Goal: Task Accomplishment & Management: Use online tool/utility

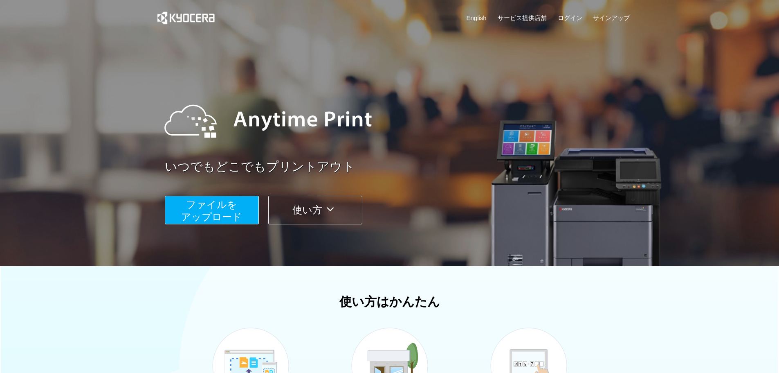
click at [207, 208] on span "ファイルを ​​アップロード" at bounding box center [211, 210] width 61 height 23
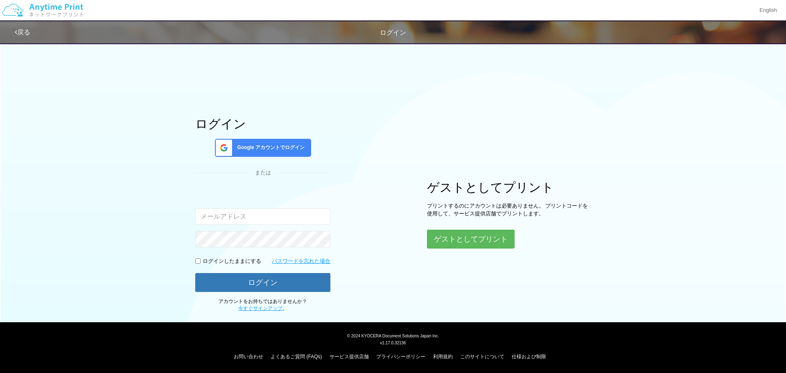
click at [261, 216] on input "email" at bounding box center [262, 216] width 135 height 16
click at [261, 150] on span "Google アカウントでログイン" at bounding box center [269, 147] width 71 height 7
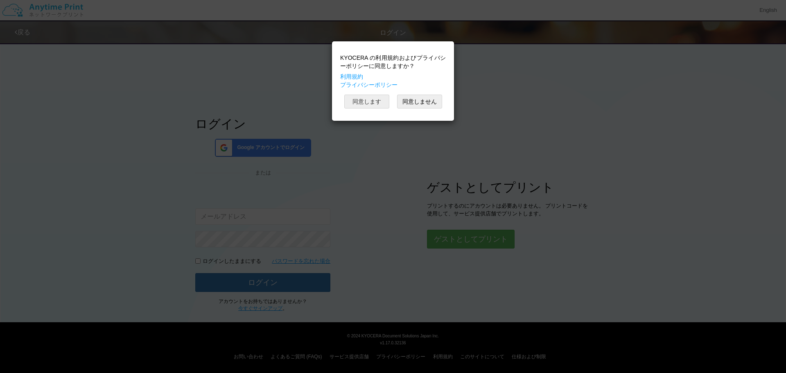
click at [367, 99] on button "同意します" at bounding box center [366, 102] width 45 height 14
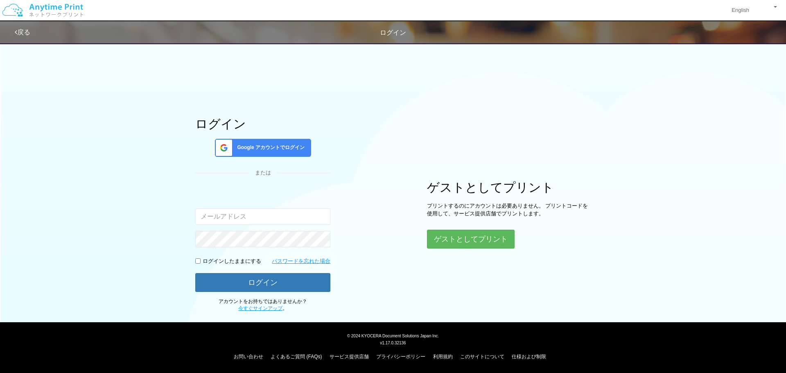
click at [266, 162] on div "ログイン Google アカウントでログイン または 入力されたメールアドレスまたはパスワードが正しくありません。 ログインしたままにする パスワードを忘れた…" at bounding box center [262, 214] width 135 height 195
click at [266, 150] on span "Google アカウントでログイン" at bounding box center [269, 147] width 71 height 7
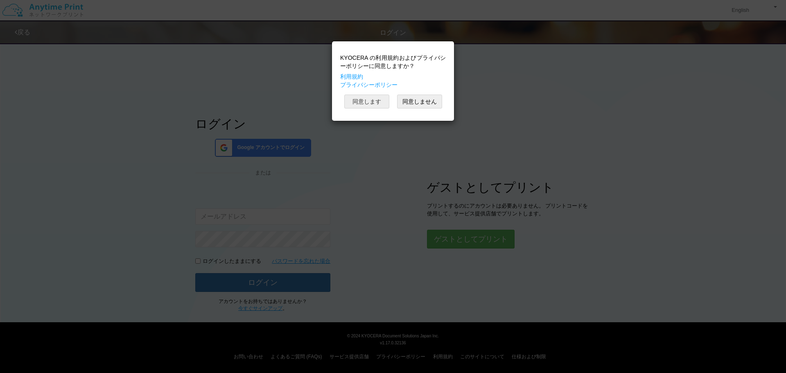
click at [371, 108] on button "同意します" at bounding box center [366, 102] width 45 height 14
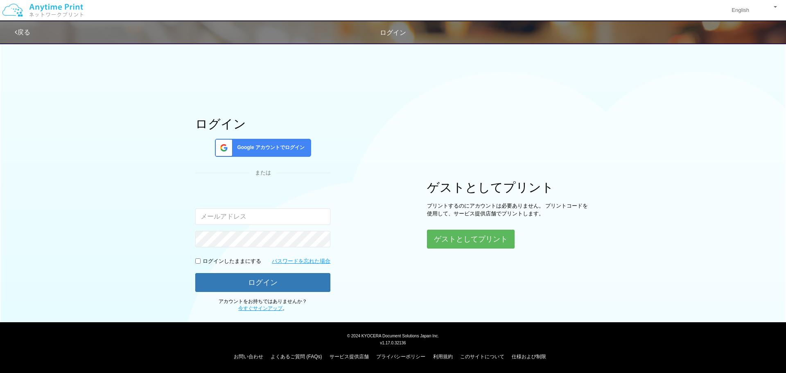
click at [379, 200] on div "ログイン Google アカウントでログイン または 入力されたメールアドレスまたはパスワードが正しくありません。 ログインしたままにする パスワードを忘れた…" at bounding box center [392, 175] width 491 height 274
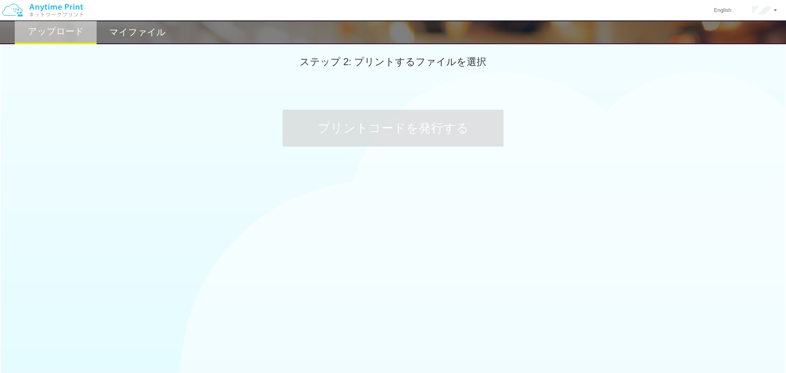
click at [57, 30] on h2 "アップロード" at bounding box center [56, 32] width 56 height 10
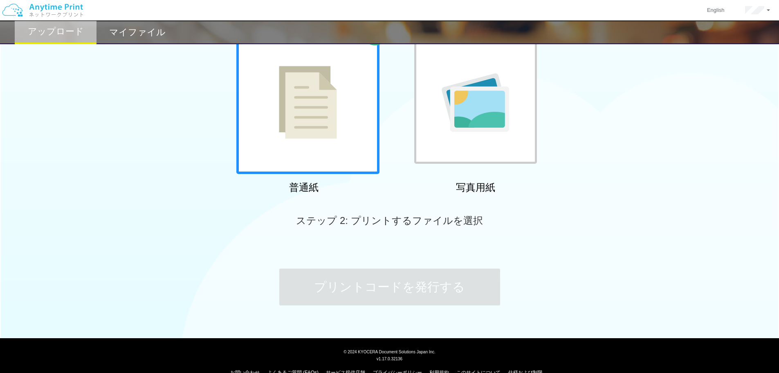
scroll to position [83, 0]
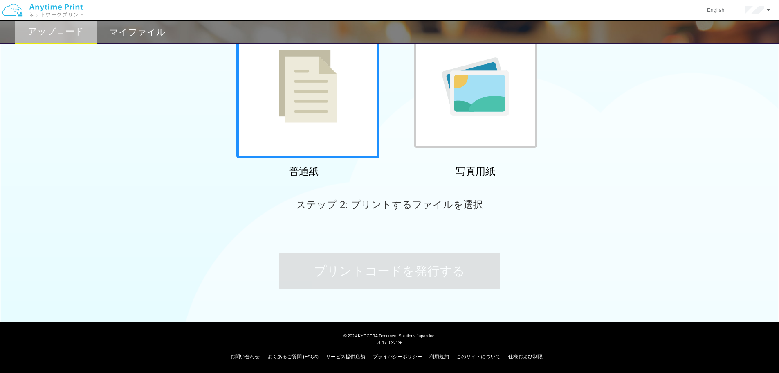
click at [398, 291] on div "プリントコードを発行する" at bounding box center [389, 271] width 245 height 86
click at [328, 111] on img at bounding box center [308, 86] width 58 height 73
click at [397, 209] on span "ステップ 2: プリントするファイルを選択" at bounding box center [389, 204] width 187 height 11
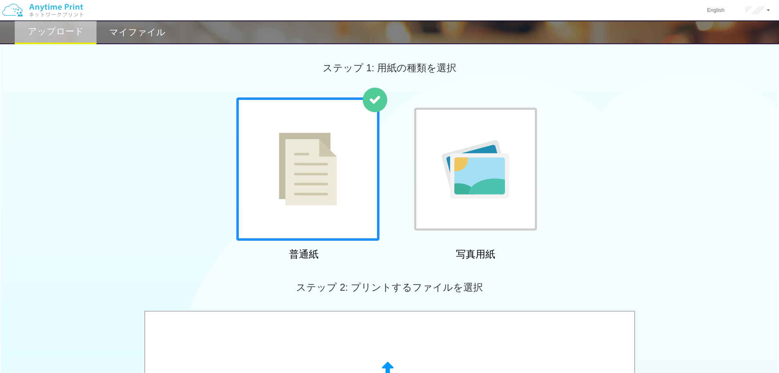
scroll to position [205, 0]
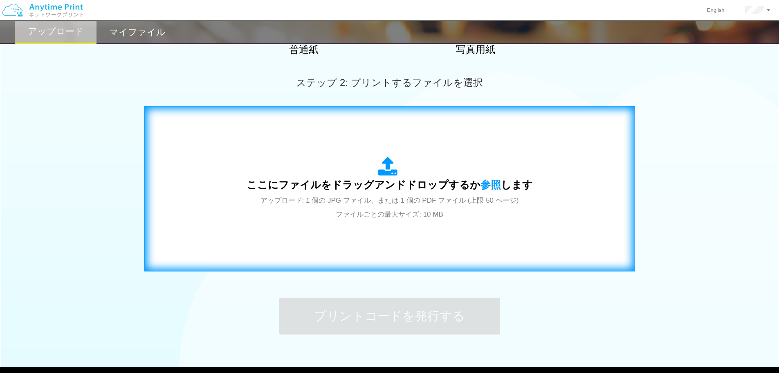
click at [376, 223] on div "ここにファイルをドラッグアンドドロップするか 参照 します アップロード: 1 個の JPG ファイル、または 1 個の PDF ファイル (上限 50 ペー…" at bounding box center [390, 189] width 474 height 148
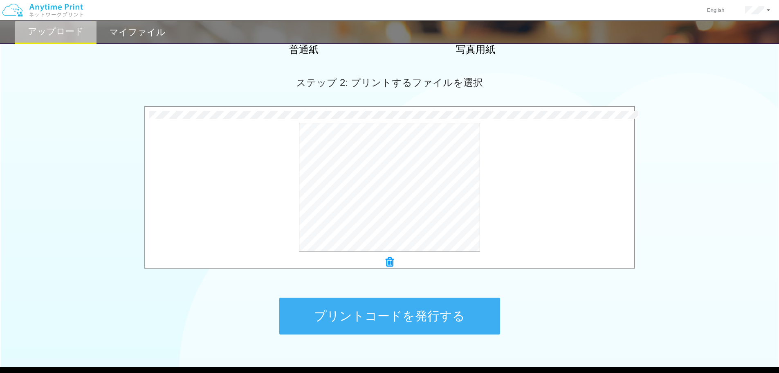
click at [561, 260] on div at bounding box center [389, 262] width 489 height 11
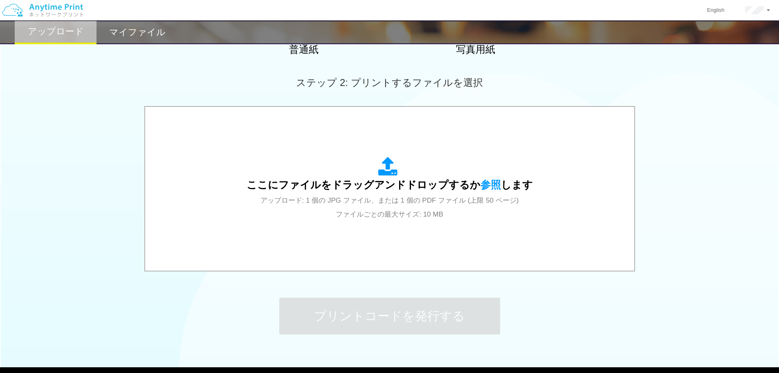
click at [369, 282] on div "プリントコードを発行する" at bounding box center [389, 316] width 245 height 86
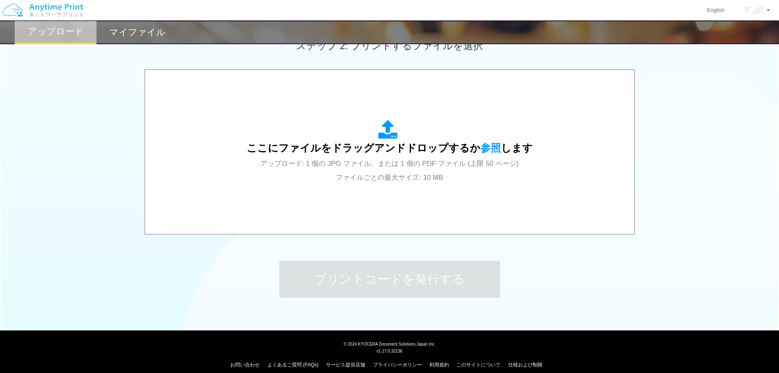
scroll to position [250, 0]
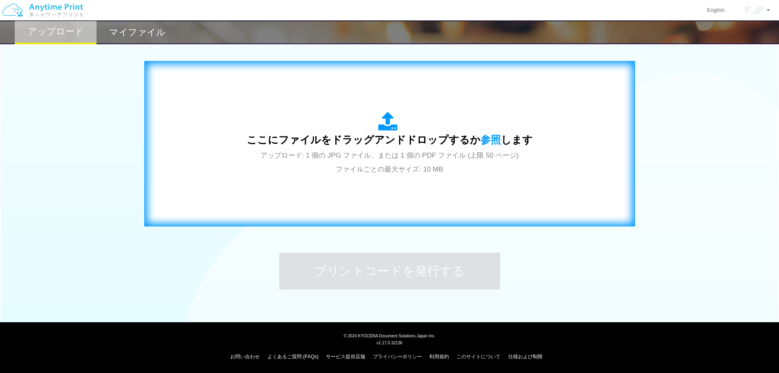
click at [346, 191] on div "ここにファイルをドラッグアンドドロップするか 参照 します アップロード: 1 個の JPG ファイル、または 1 個の PDF ファイル (上限 50 ペー…" at bounding box center [390, 144] width 474 height 148
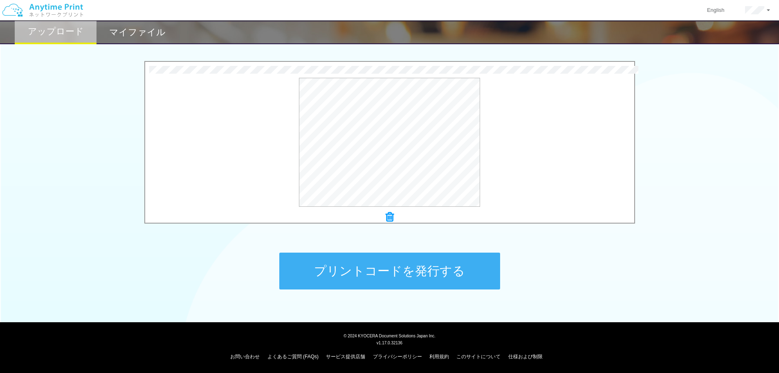
click at [88, 205] on div "34.9 KB Kobe_payment_format.pdf Check Error × Kobe_payment_format.pdf プレビュー" at bounding box center [389, 144] width 779 height 167
click at [451, 280] on button "プリントコードを発行する" at bounding box center [389, 270] width 221 height 37
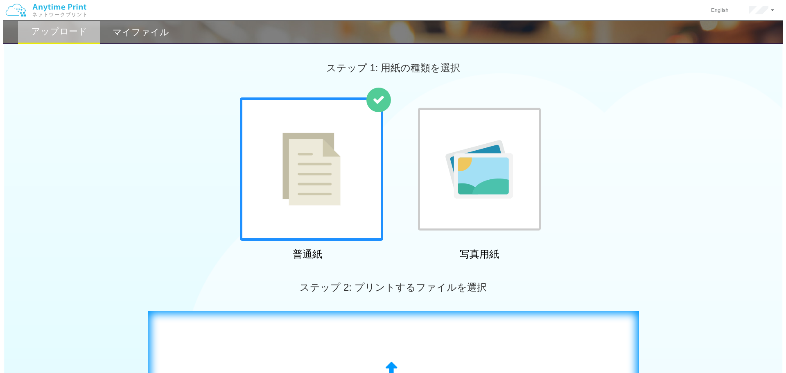
scroll to position [205, 0]
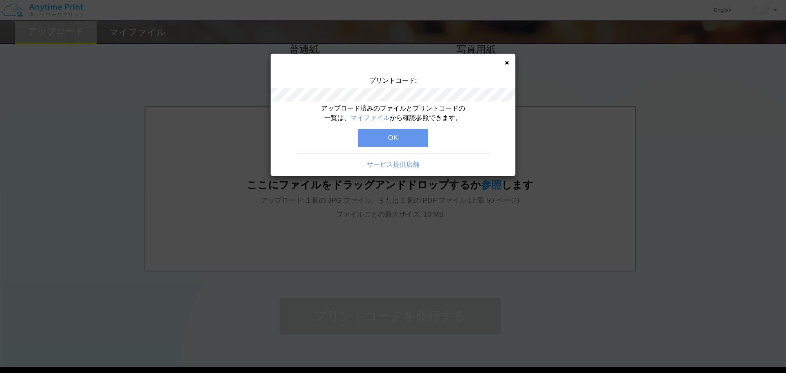
click at [531, 52] on div "プリントコード: アップロード済みのファイルとプリントコードの一覧は、 マイファイル から確認参照できます。 OK サービス提供店舗" at bounding box center [393, 186] width 786 height 373
